Goal: Task Accomplishment & Management: Use online tool/utility

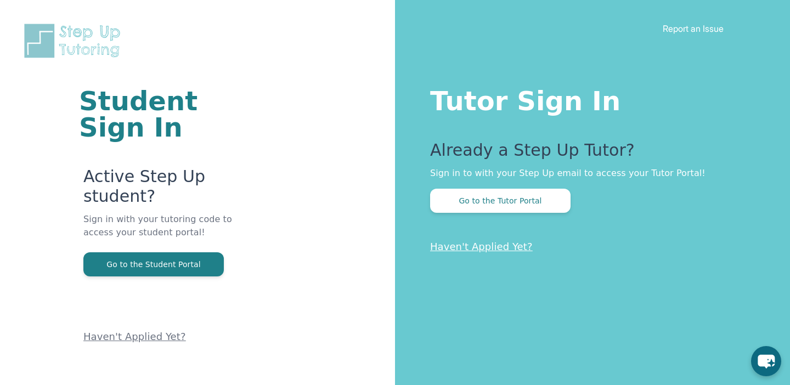
click at [507, 187] on div "Already a Step Up Tutor? Sign in to with your Step Up email to access your Tuto…" at bounding box center [588, 176] width 316 height 72
click at [503, 194] on button "Go to the Tutor Portal" at bounding box center [500, 201] width 140 height 24
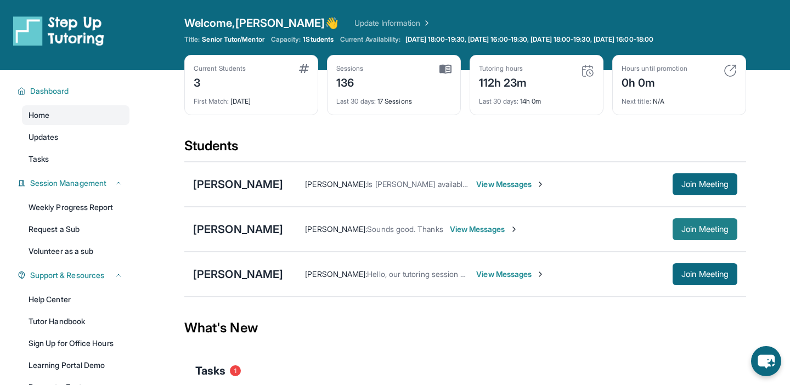
click at [682, 232] on span "Join Meeting" at bounding box center [704, 229] width 47 height 7
click at [267, 235] on div "[PERSON_NAME]" at bounding box center [238, 229] width 90 height 15
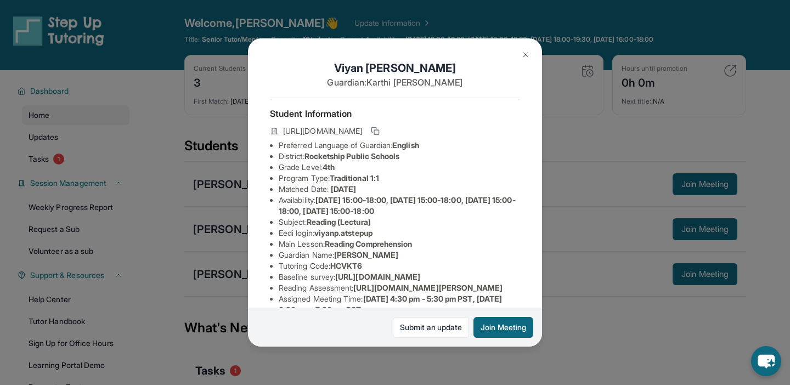
click at [521, 57] on img at bounding box center [525, 54] width 9 height 9
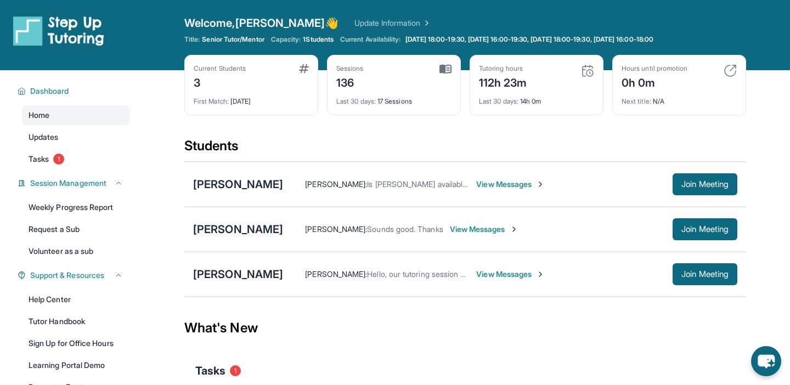
click at [250, 231] on div "[PERSON_NAME]" at bounding box center [238, 229] width 90 height 15
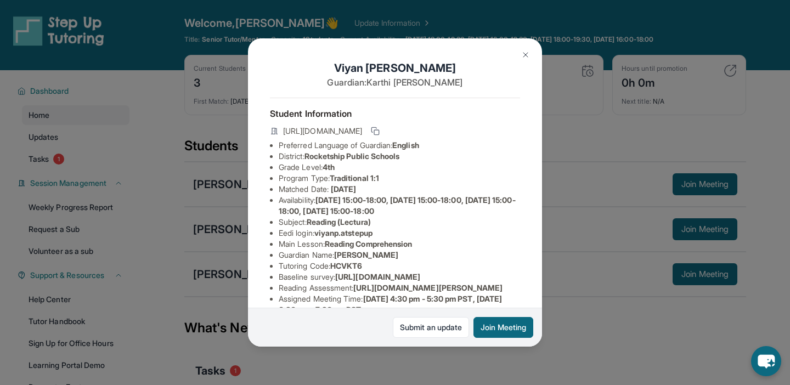
click at [528, 53] on img at bounding box center [525, 54] width 9 height 9
